Goal: Navigation & Orientation: Find specific page/section

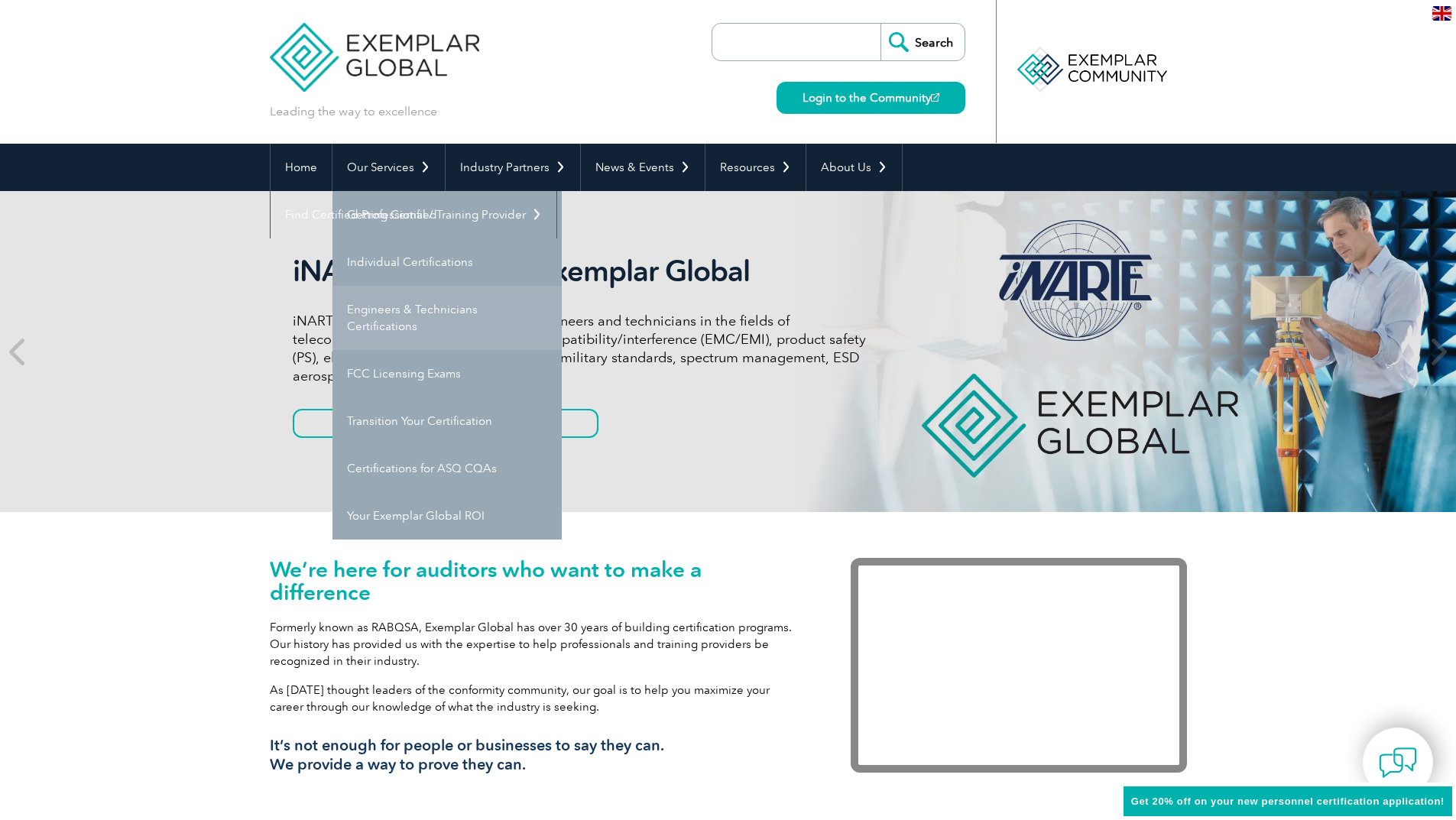
click at [412, 320] on link "Engineers & Technicians Certifications" at bounding box center [447, 318] width 229 height 64
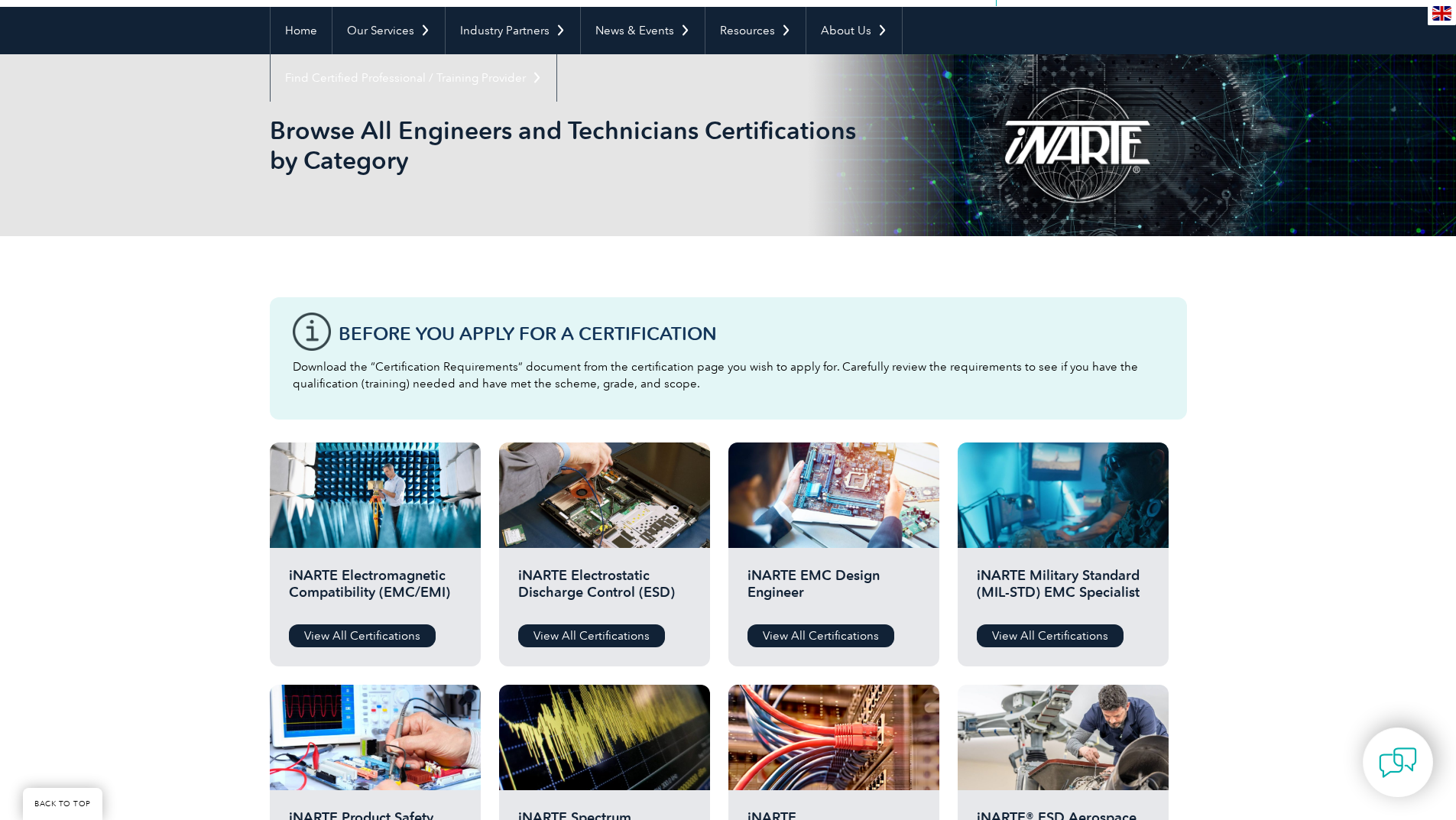
scroll to position [75, 0]
